Goal: Transaction & Acquisition: Purchase product/service

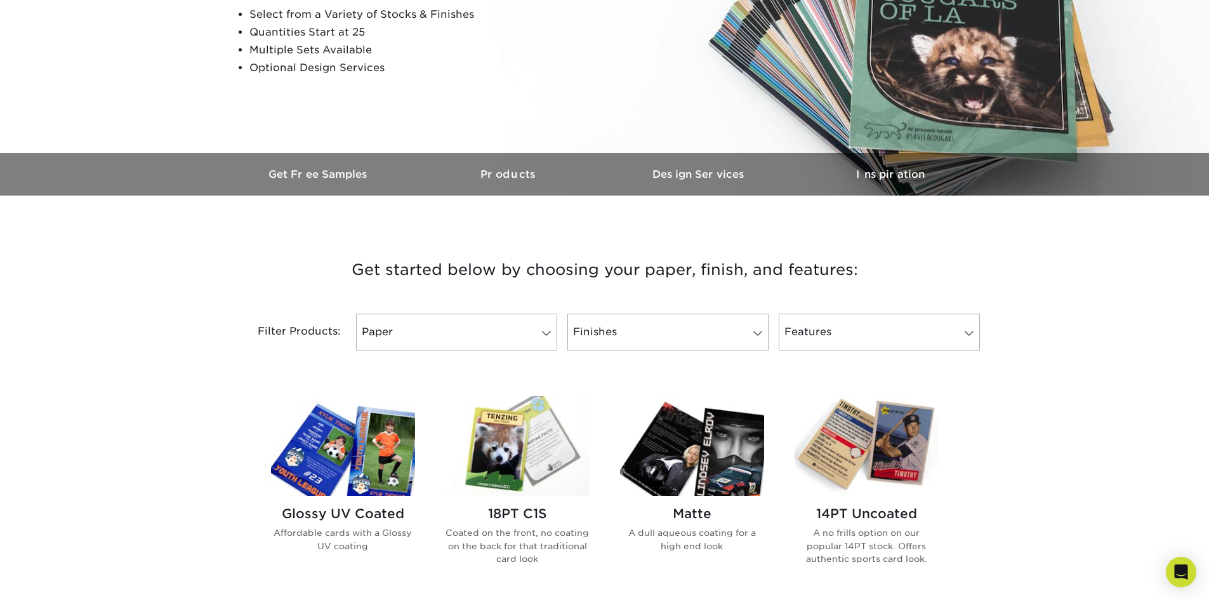
scroll to position [254, 0]
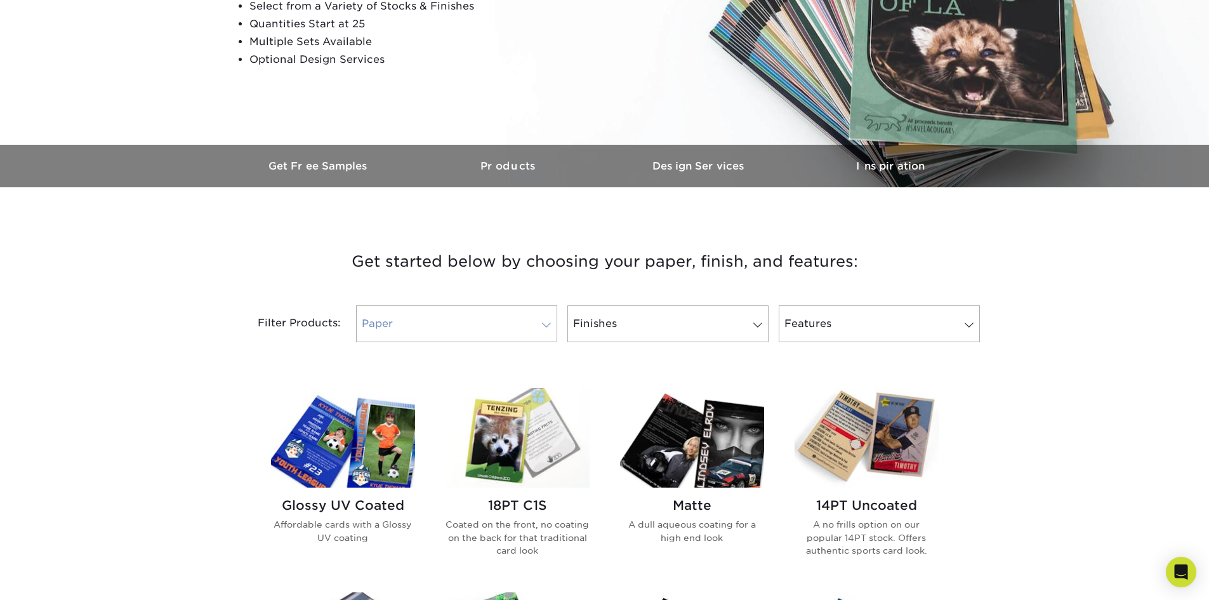
click at [446, 327] on link "Paper" at bounding box center [456, 323] width 201 height 37
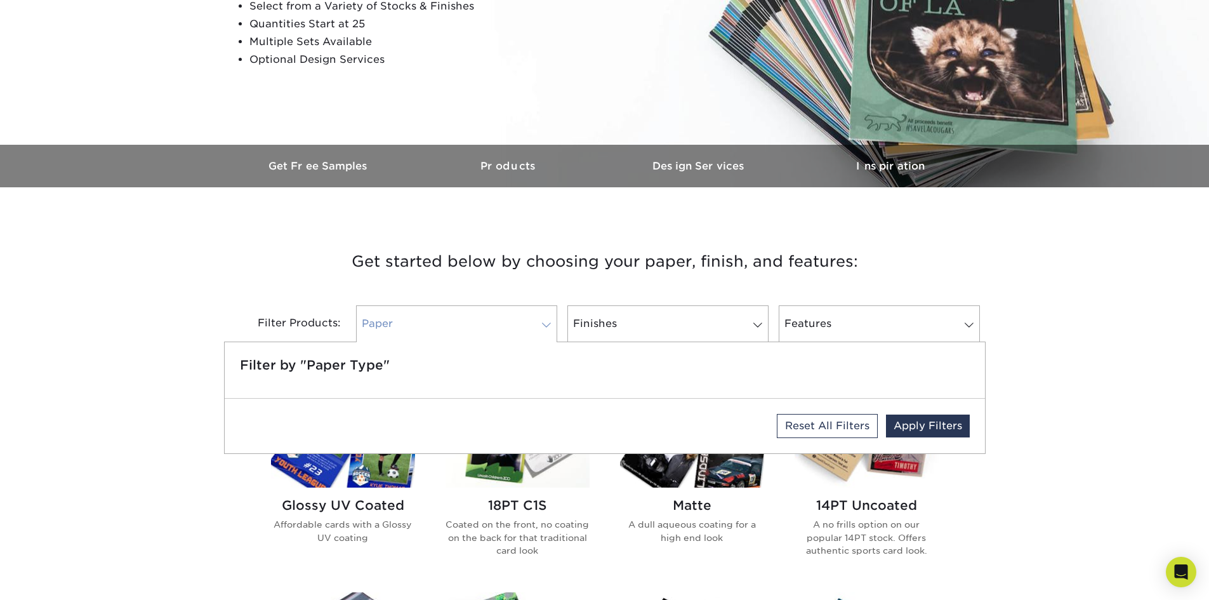
click at [457, 324] on link "Paper" at bounding box center [456, 323] width 201 height 37
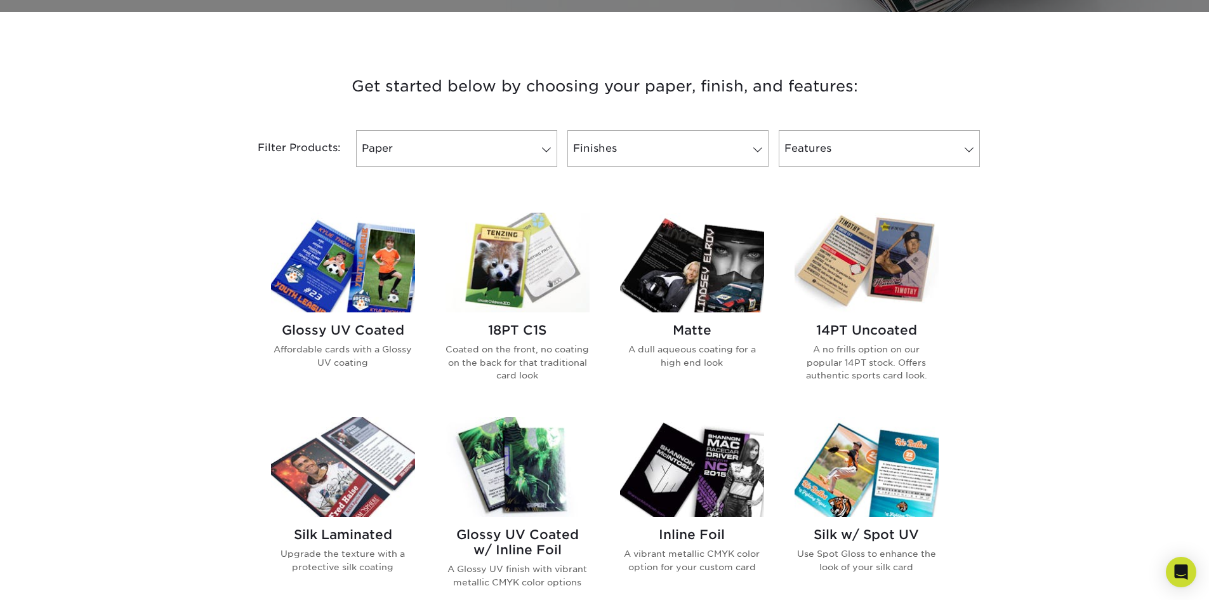
scroll to position [444, 0]
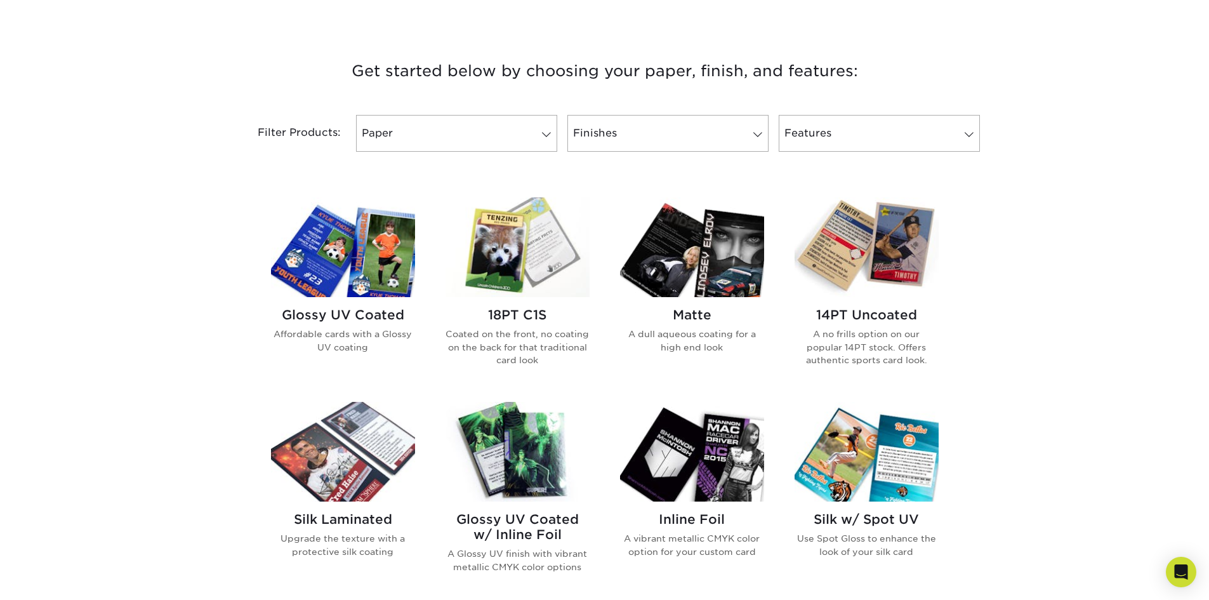
click at [396, 270] on img at bounding box center [343, 247] width 144 height 100
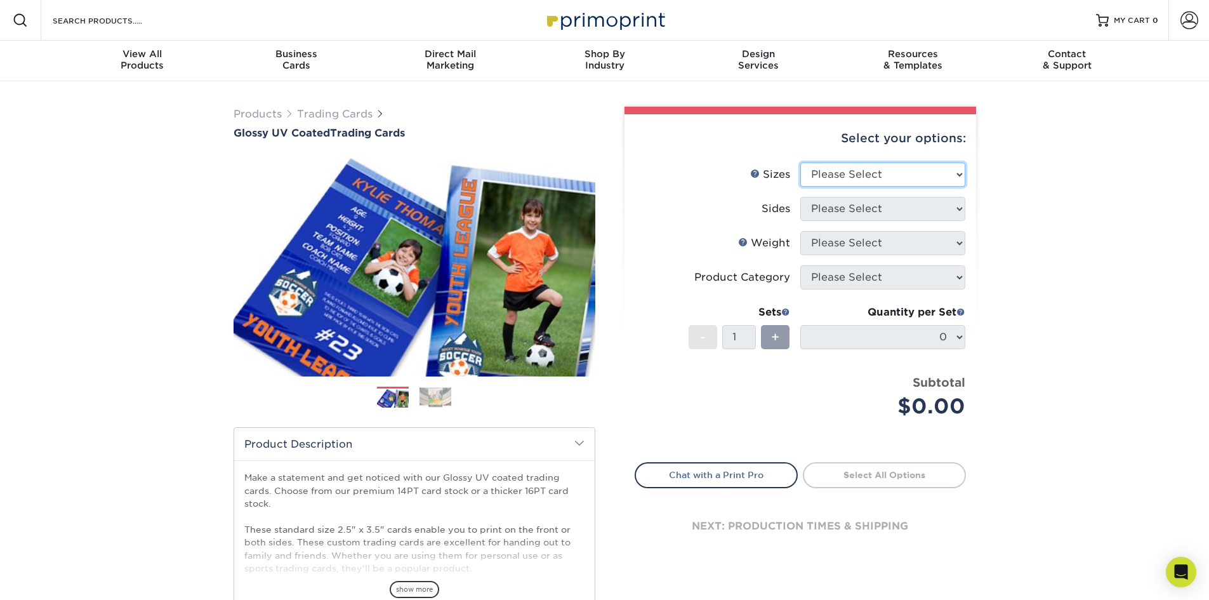
click at [885, 178] on select "Please Select 2.5" x 3.5"" at bounding box center [882, 174] width 165 height 24
select select "2.50x3.50"
click at [800, 162] on select "Please Select 2.5" x 3.5"" at bounding box center [882, 174] width 165 height 24
click at [876, 206] on select "Please Select Print Both Sides Print Front Only" at bounding box center [882, 209] width 165 height 24
click at [880, 208] on select "Please Select Print Both Sides Print Front Only" at bounding box center [882, 209] width 165 height 24
